Goal: Information Seeking & Learning: Learn about a topic

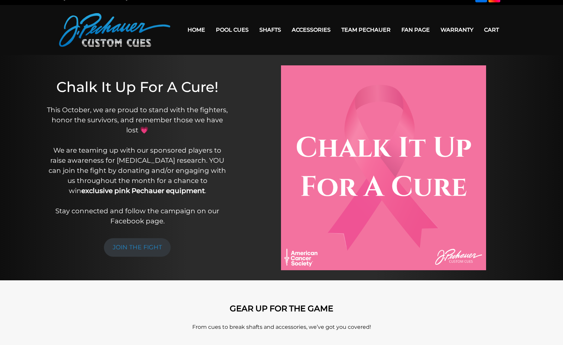
scroll to position [7, 0]
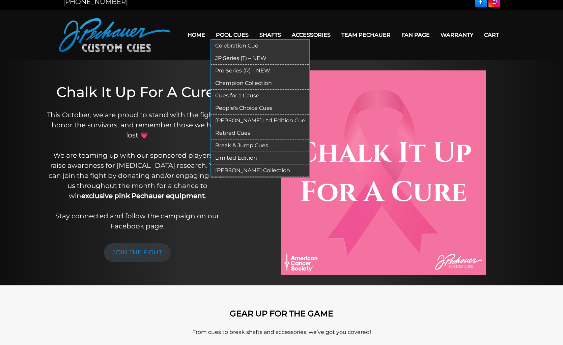
click at [231, 36] on link "Pool Cues" at bounding box center [231, 34] width 43 height 17
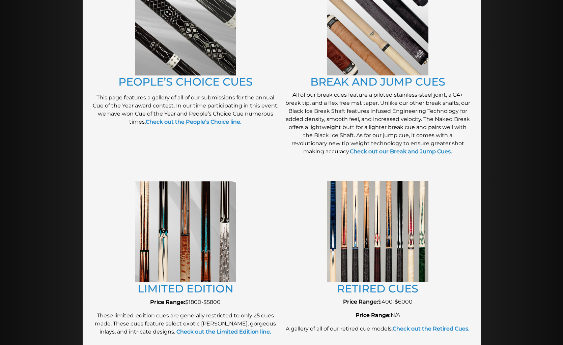
scroll to position [580, 0]
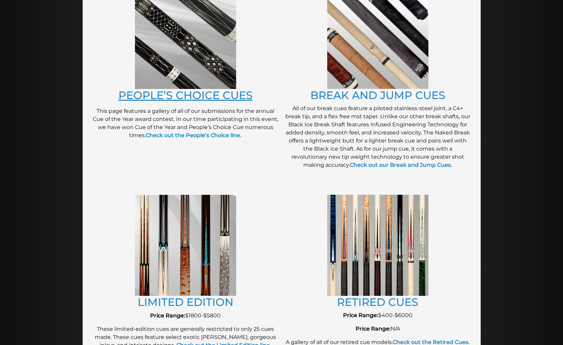
click at [191, 93] on link "PEOPLE’S CHOICE CUES" at bounding box center [185, 95] width 134 height 13
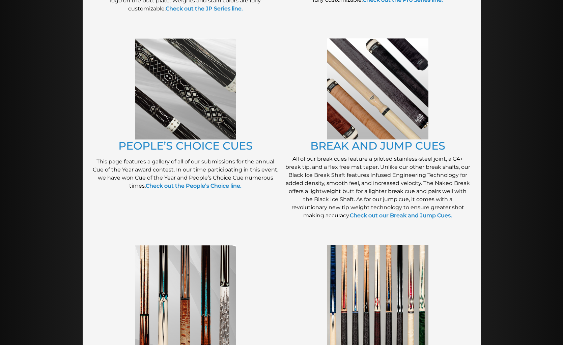
scroll to position [683, 0]
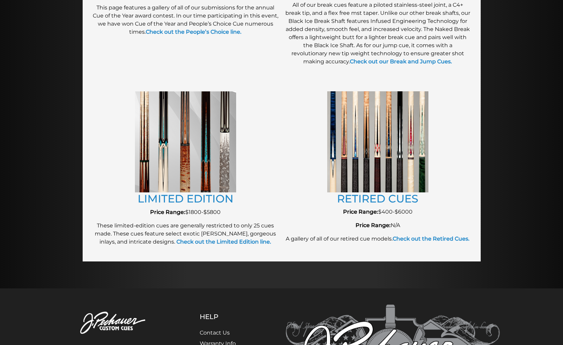
click at [197, 183] on img at bounding box center [185, 141] width 101 height 101
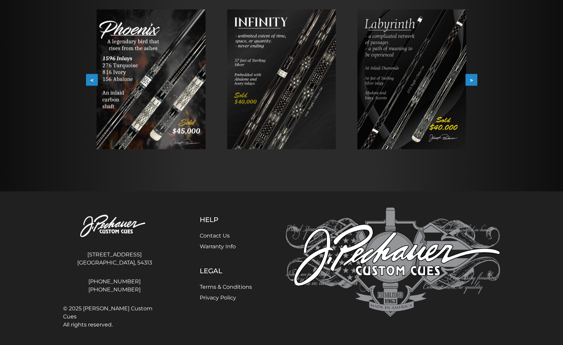
scroll to position [108, 0]
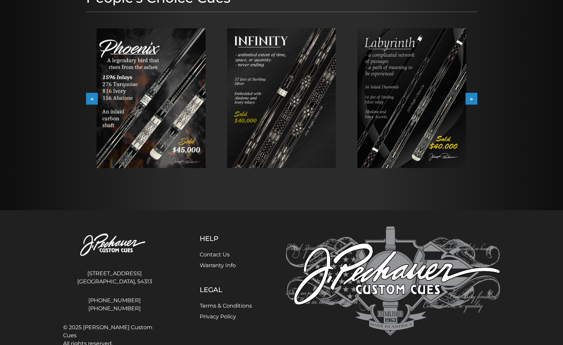
click at [400, 138] on img at bounding box center [411, 98] width 109 height 140
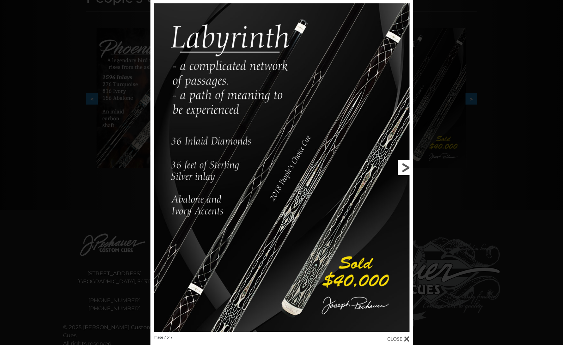
click at [400, 169] on link at bounding box center [353, 167] width 118 height 335
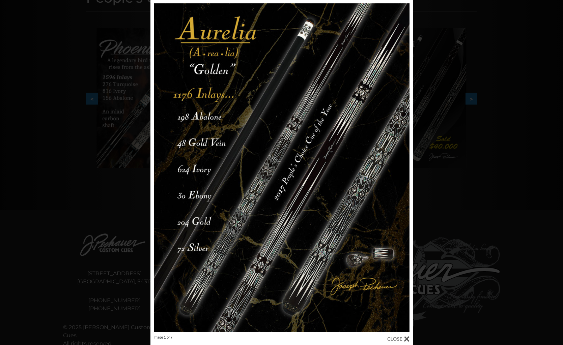
drag, startPoint x: 471, startPoint y: 59, endPoint x: 461, endPoint y: 58, distance: 9.8
click at [469, 58] on div "Image 1 of 7" at bounding box center [281, 172] width 563 height 345
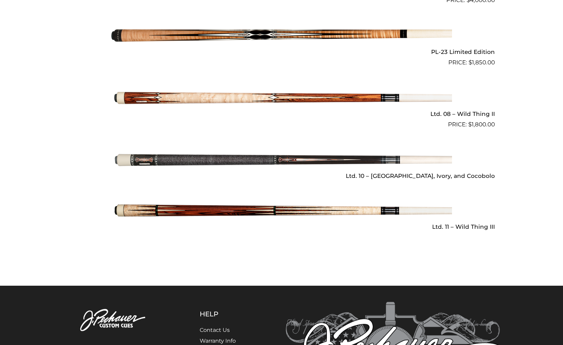
scroll to position [966, 0]
